Goal: Task Accomplishment & Management: Use online tool/utility

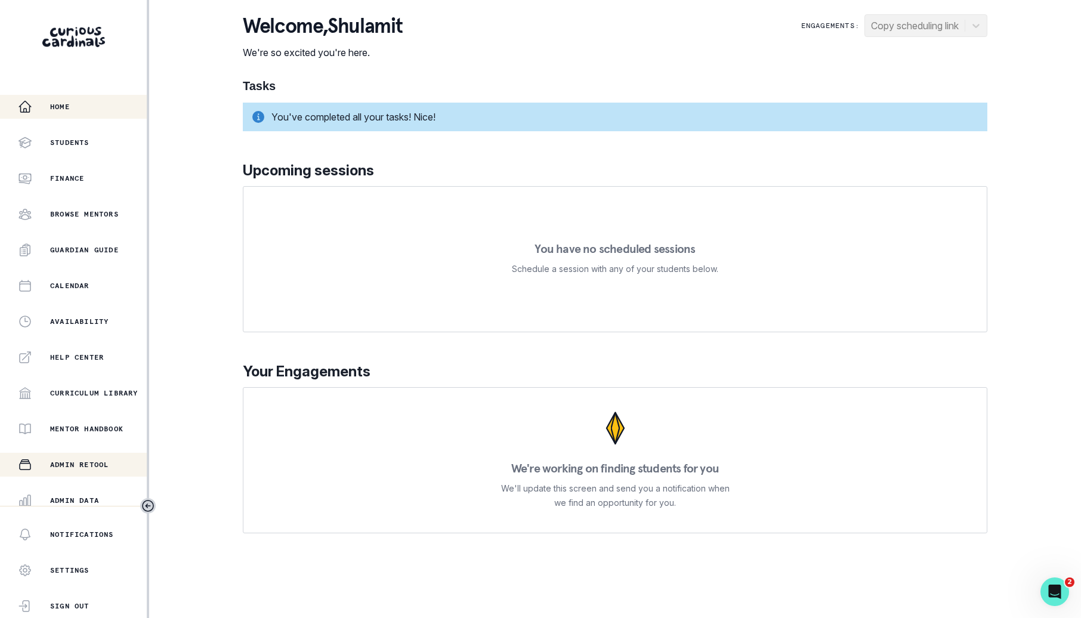
scroll to position [113, 0]
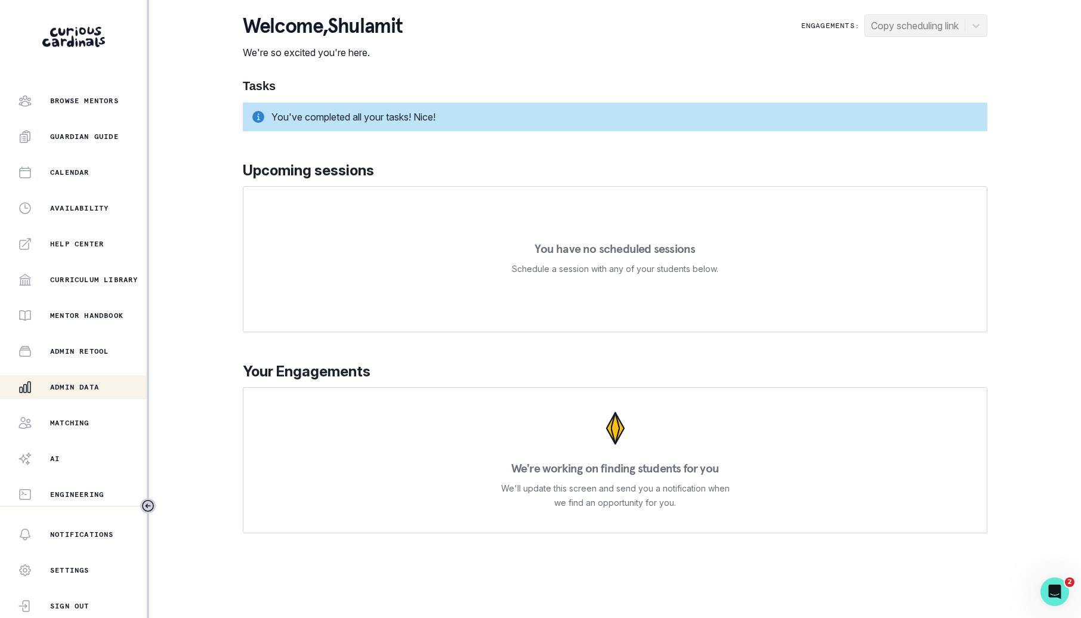
click at [94, 388] on p "Admin Data" at bounding box center [74, 387] width 49 height 10
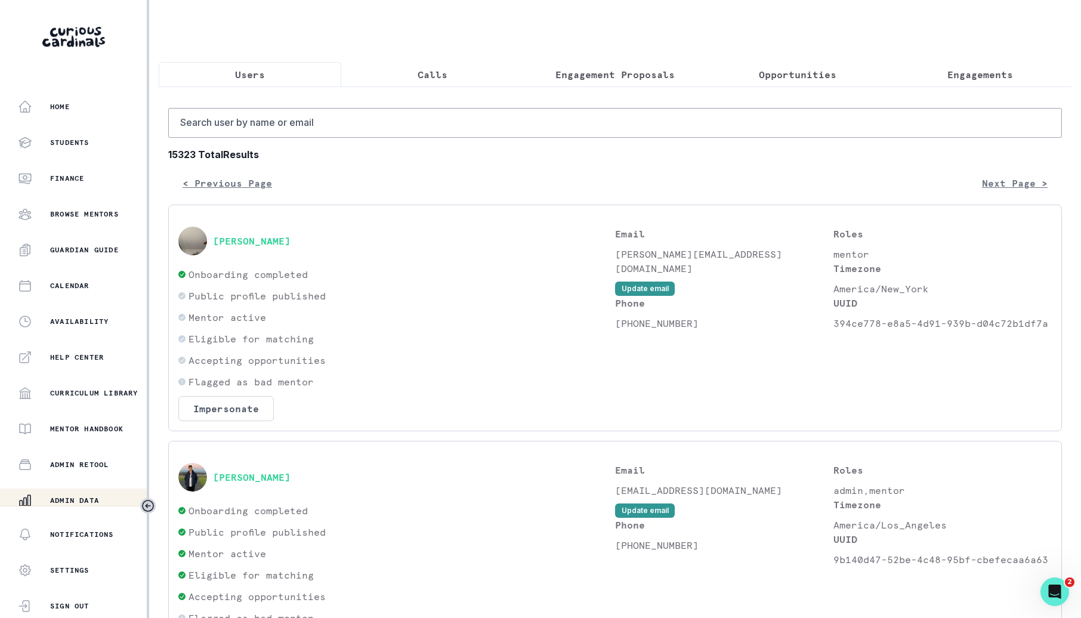
scroll to position [113, 0]
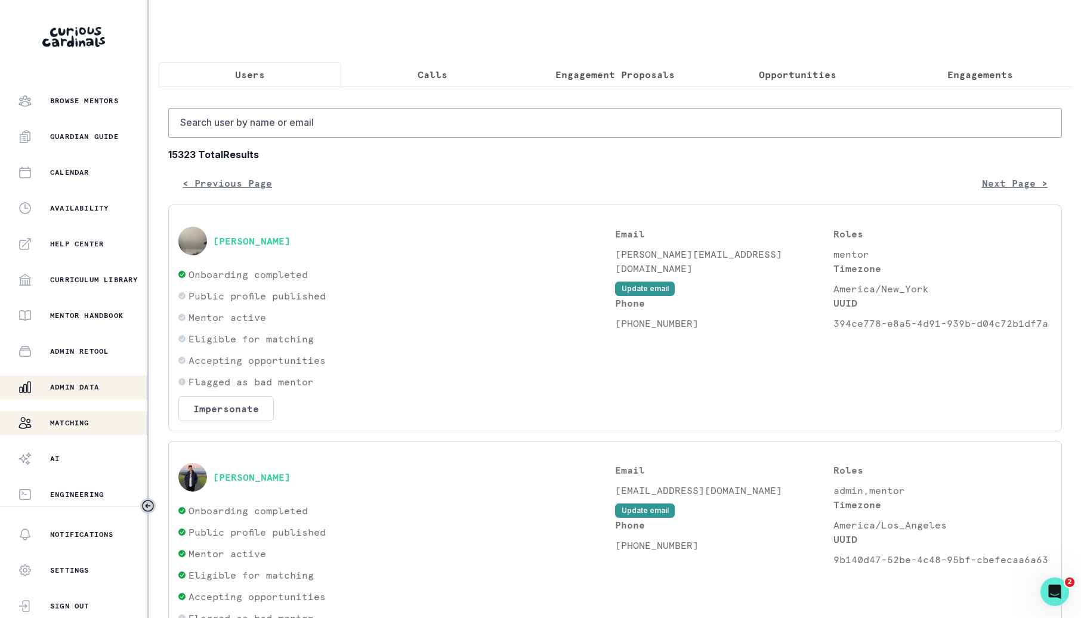
click at [92, 413] on button "Matching" at bounding box center [73, 423] width 147 height 24
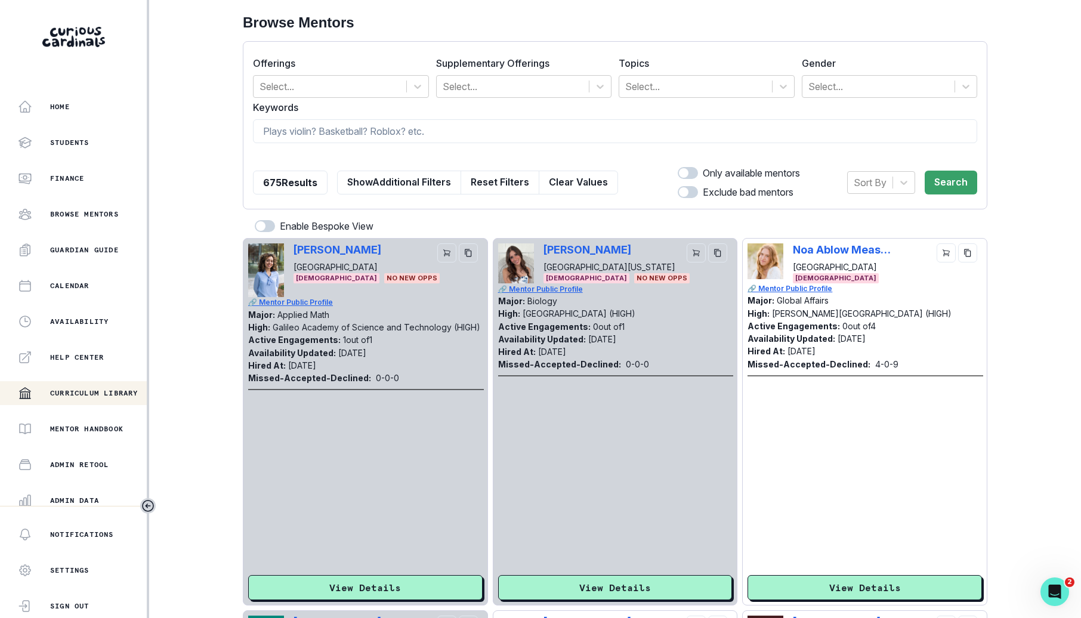
scroll to position [113, 0]
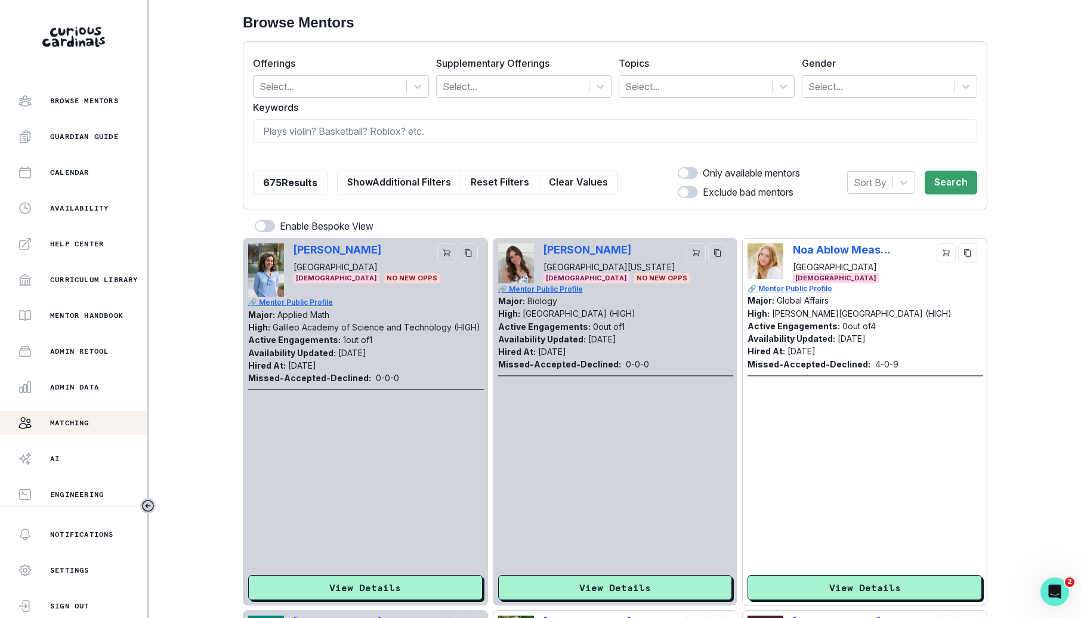
click at [89, 398] on div "Home Students Finance Browse Mentors Guardian Guide Calendar Availability Help …" at bounding box center [73, 300] width 147 height 411
click at [90, 389] on p "Admin Data" at bounding box center [74, 387] width 49 height 10
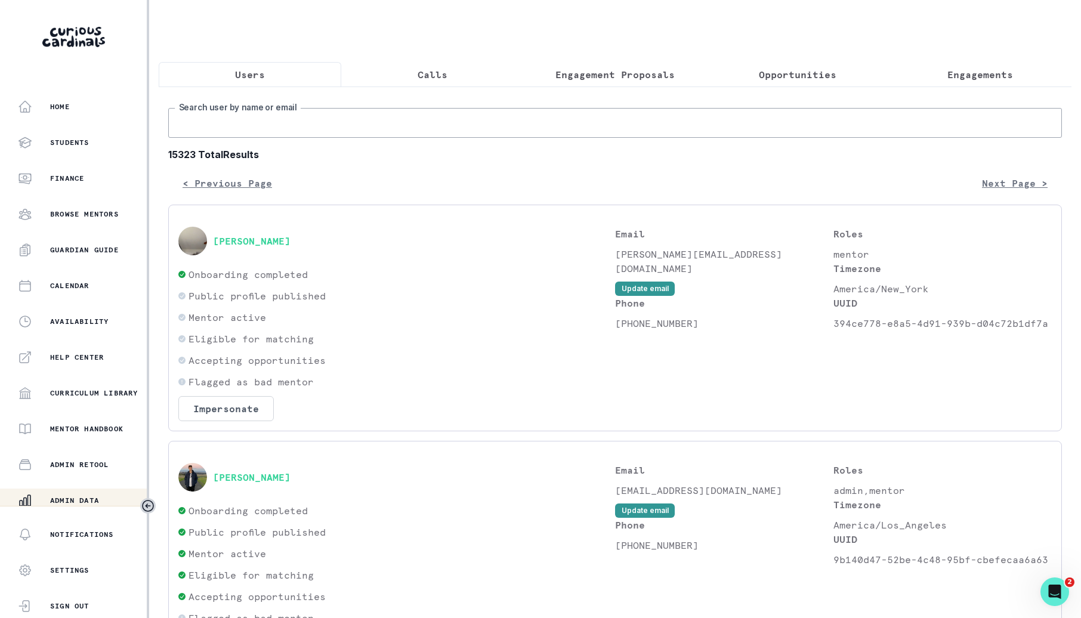
click at [382, 119] on input "Search user by name or email" at bounding box center [614, 123] width 893 height 30
type input "[PERSON_NAME]"
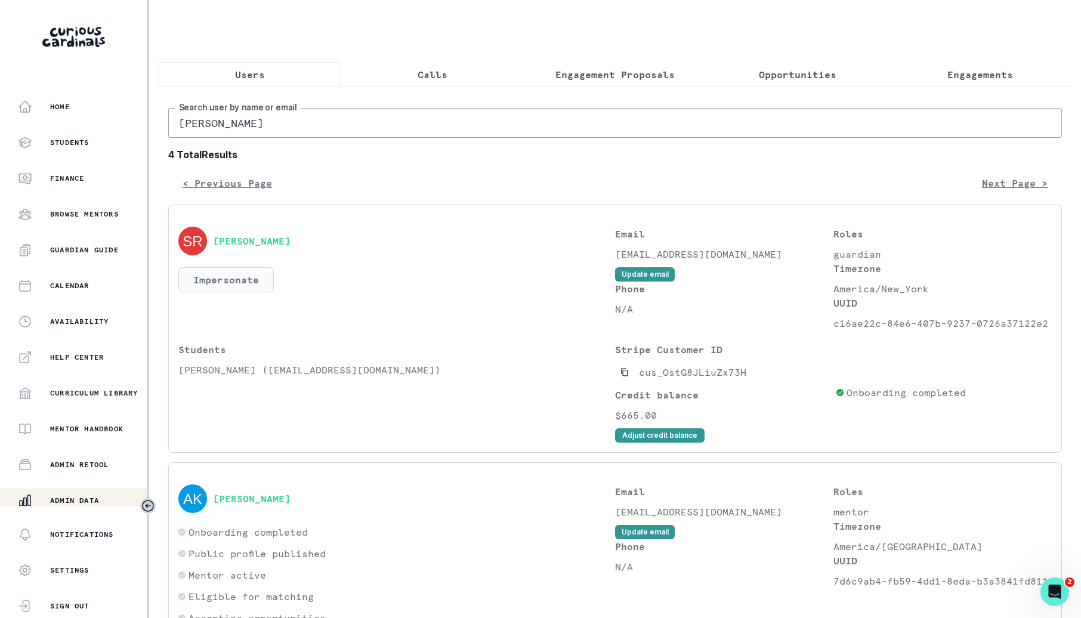
click at [256, 273] on button "Impersonate" at bounding box center [225, 279] width 95 height 25
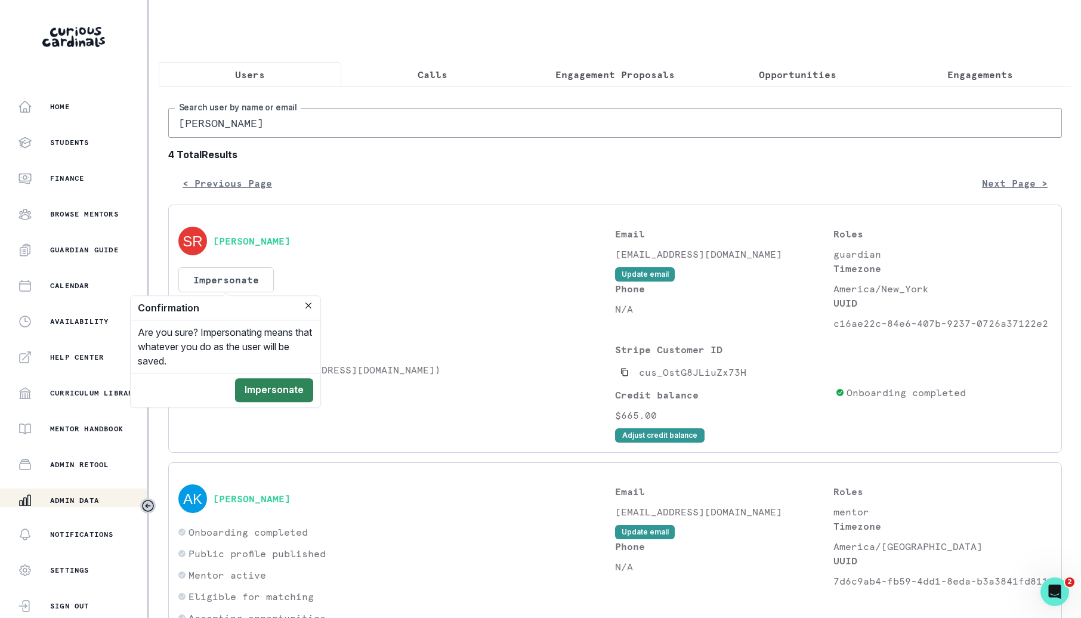
click at [261, 389] on button "Impersonate" at bounding box center [274, 390] width 78 height 24
